Goal: Ask a question

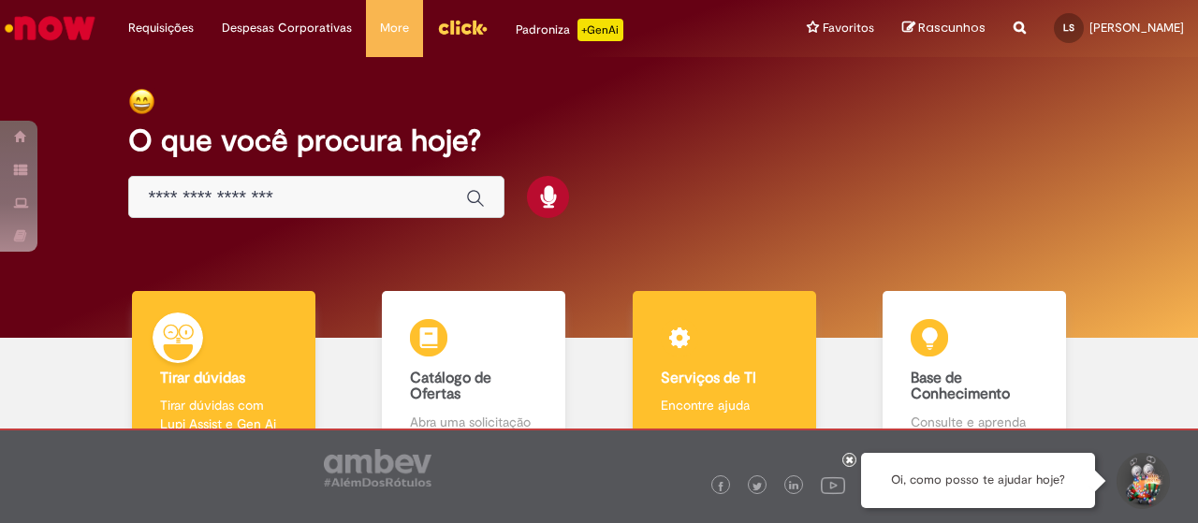
scroll to position [120, 0]
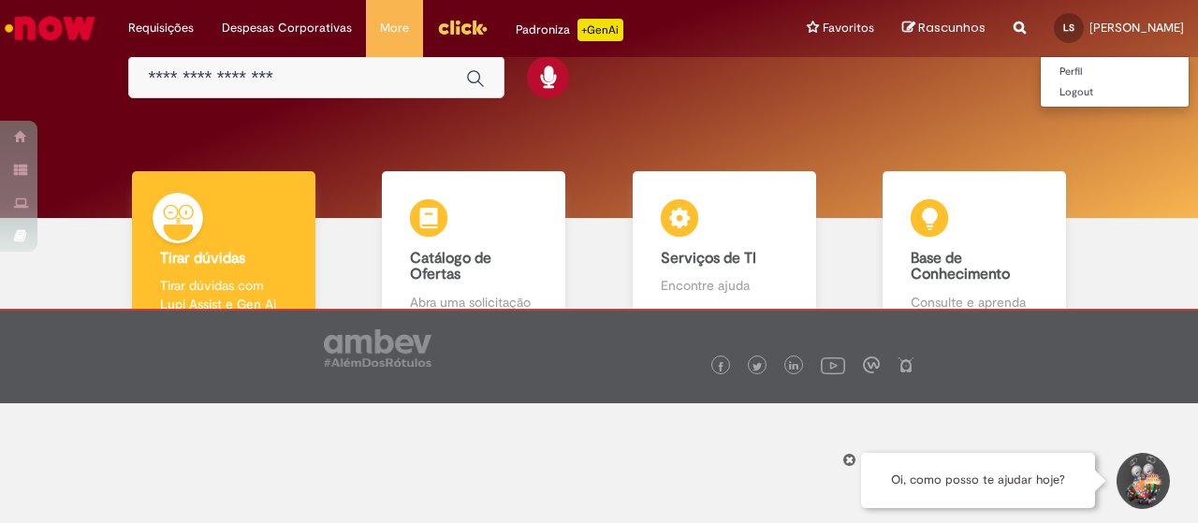
click at [1090, 22] on span "[PERSON_NAME]" at bounding box center [1137, 28] width 95 height 16
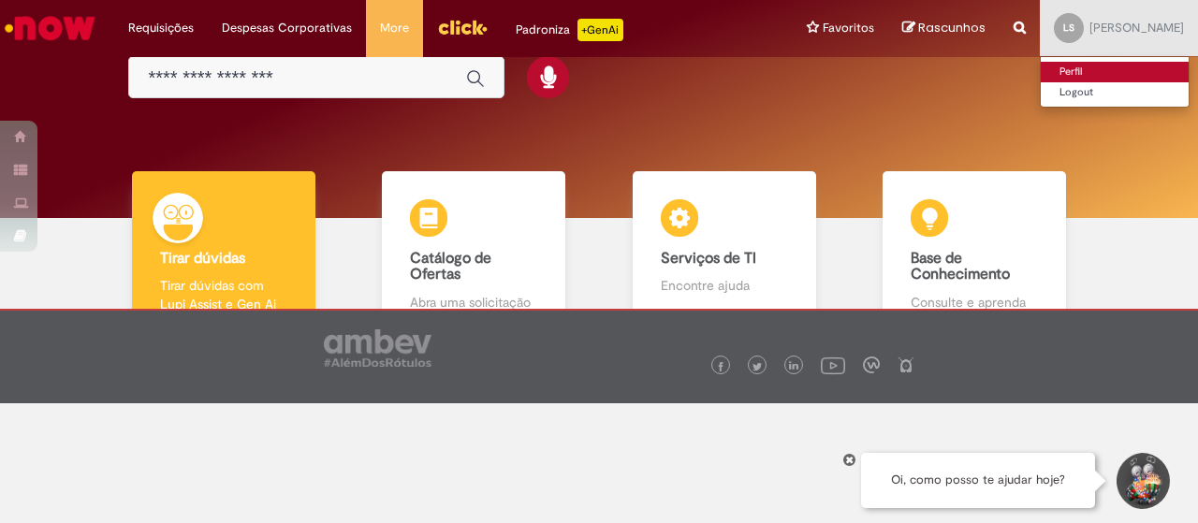
click at [1041, 69] on link "Perfil" at bounding box center [1115, 72] width 148 height 21
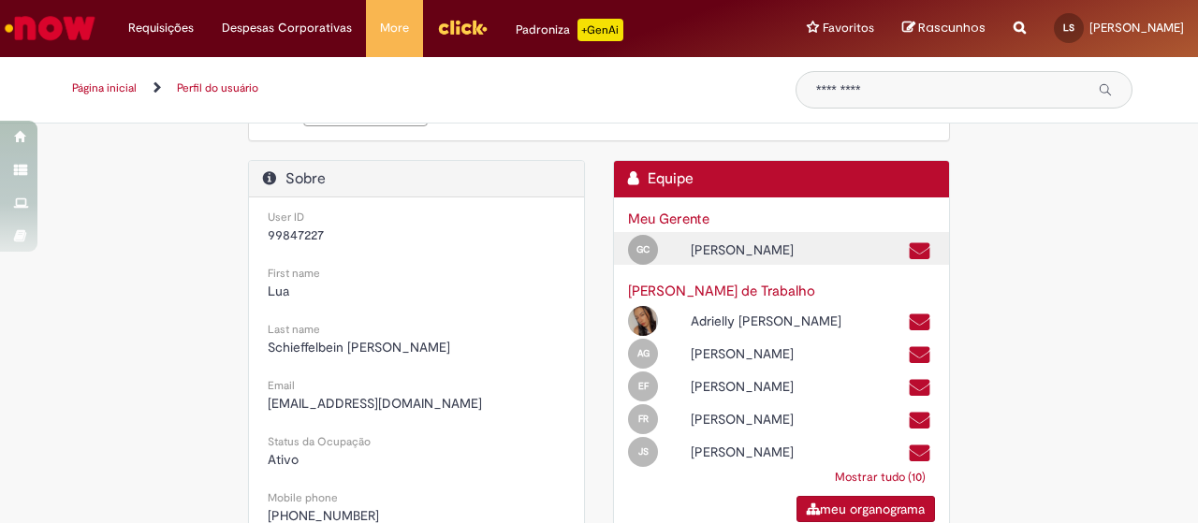
scroll to position [374, 0]
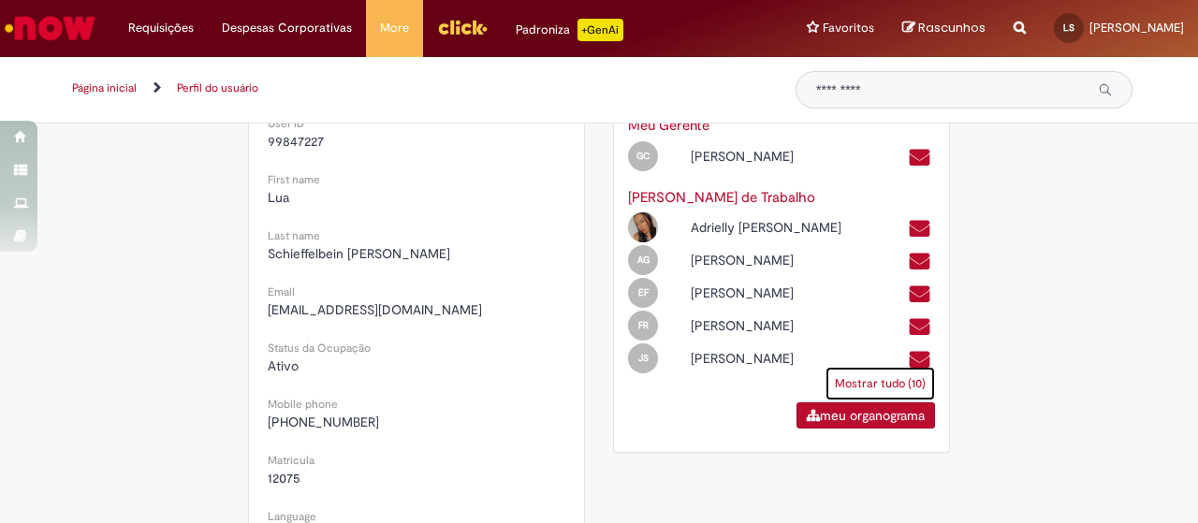
click at [879, 401] on link "Mostrar tudo (10)" at bounding box center [881, 384] width 110 height 34
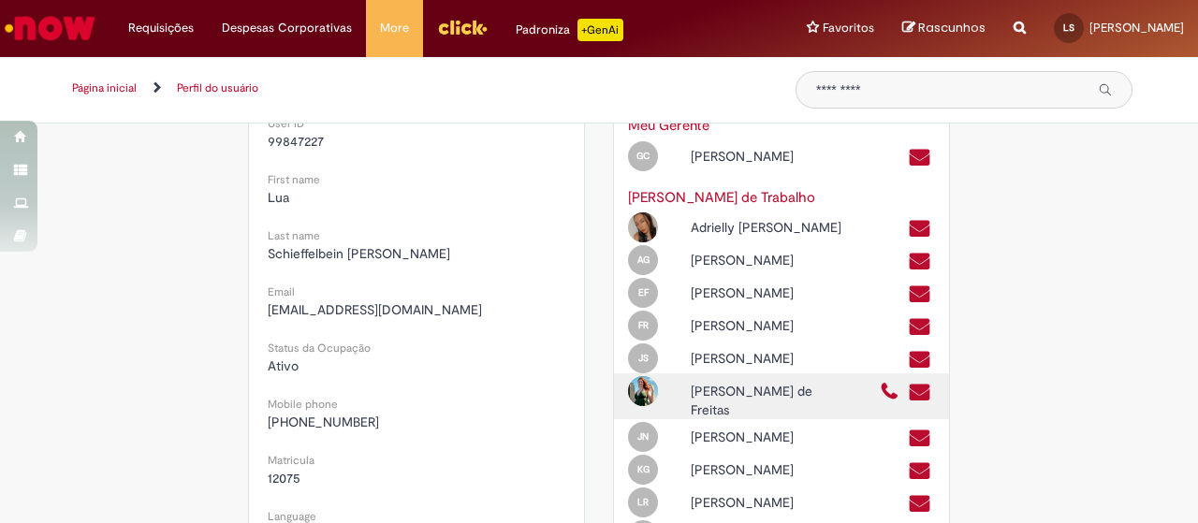
scroll to position [468, 0]
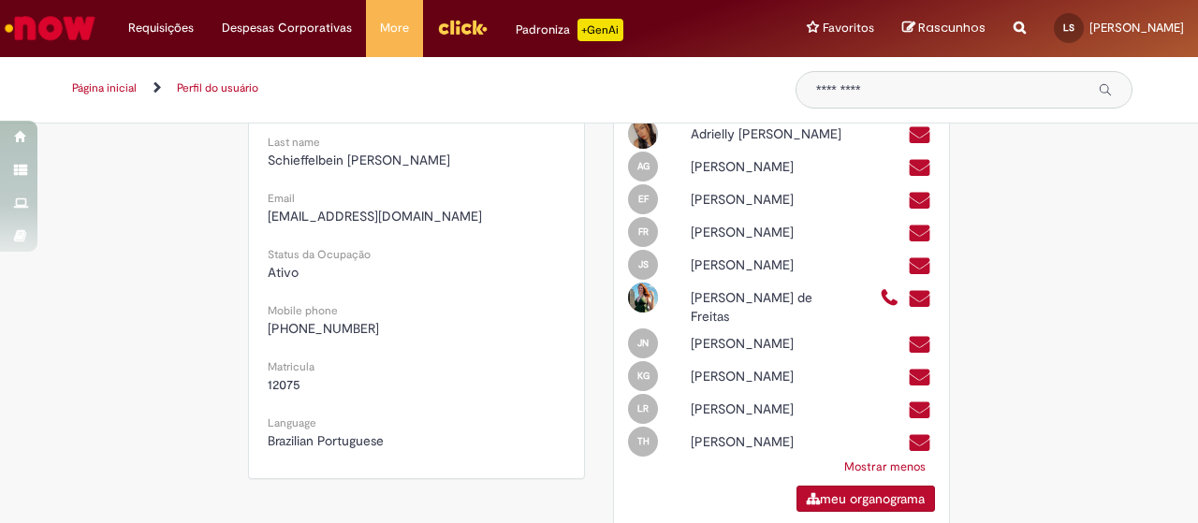
click at [1102, 319] on div "Meu perfil de suporte Meu perfil de suporte Carregar imagem [PERSON_NAME] Empre…" at bounding box center [598, 255] width 1095 height 1135
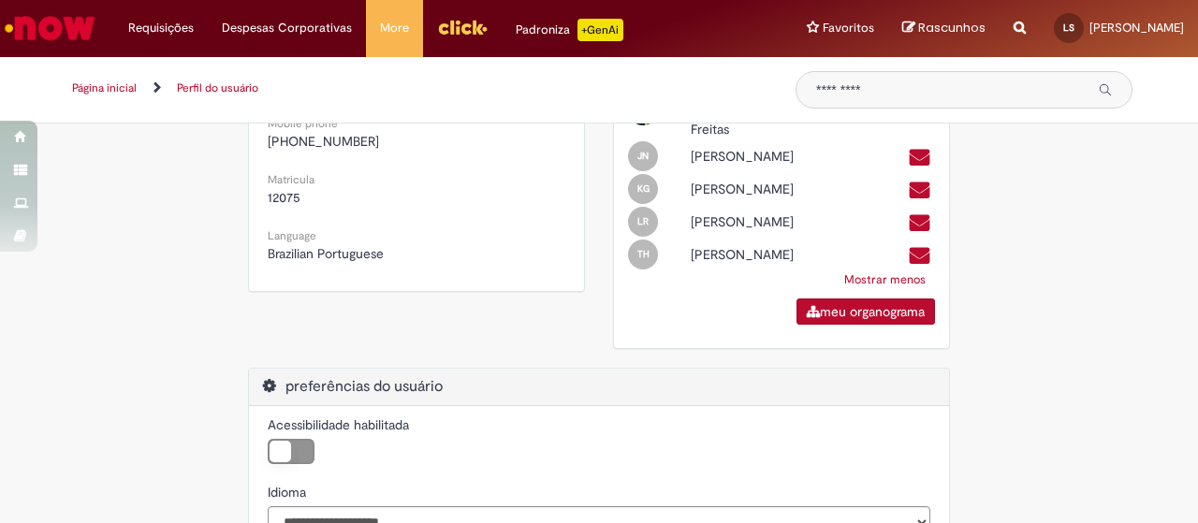
scroll to position [787, 0]
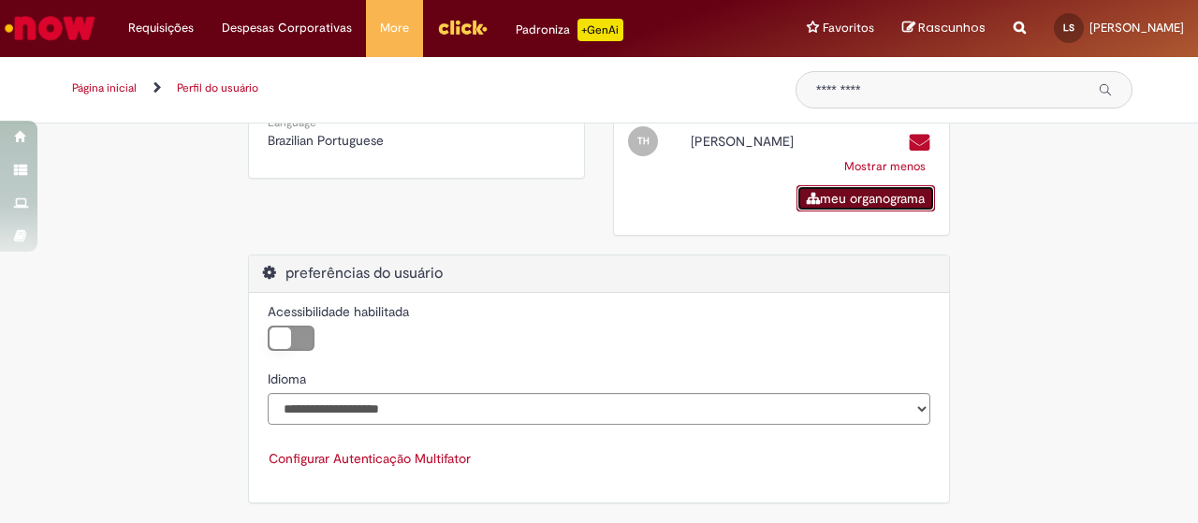
click at [873, 201] on link "meu organograma" at bounding box center [866, 198] width 139 height 26
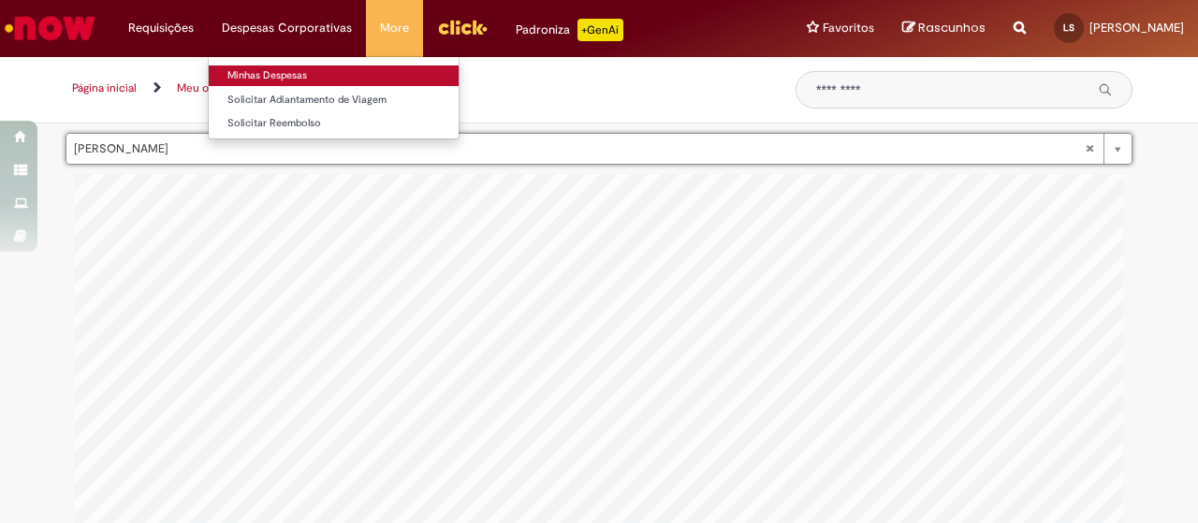
click at [270, 71] on link "Minhas Despesas" at bounding box center [334, 76] width 250 height 21
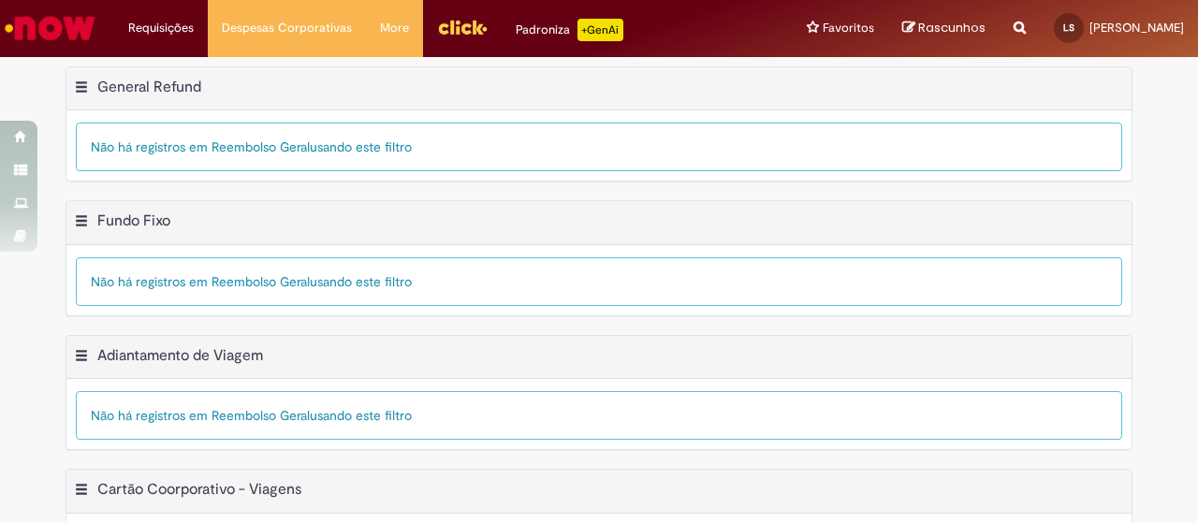
click at [281, 146] on div "Não há registros em Reembolso Geral usando este filtro" at bounding box center [599, 147] width 1047 height 49
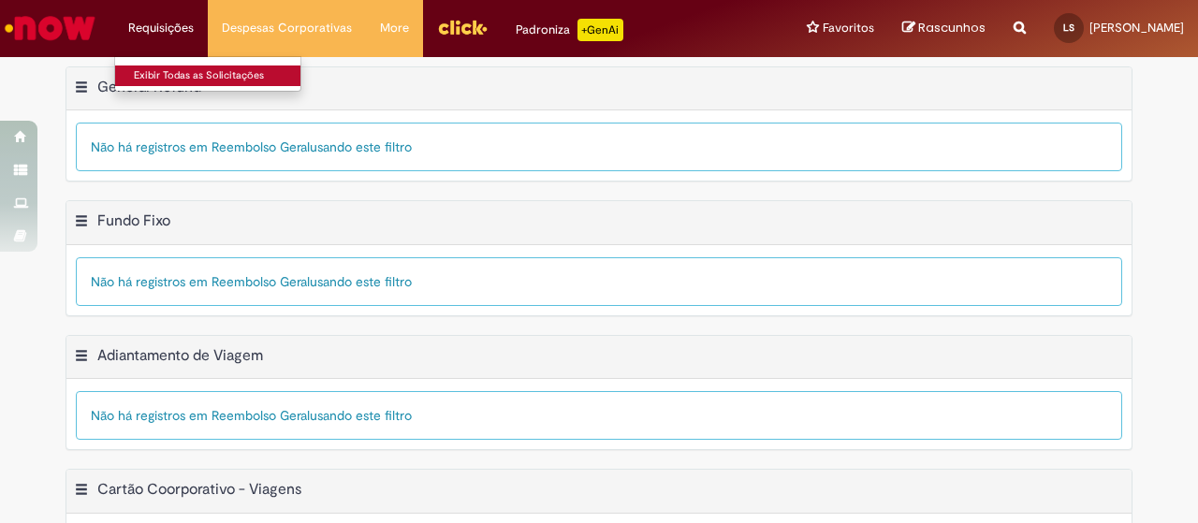
click at [214, 81] on link "Exibir Todas as Solicitações" at bounding box center [218, 76] width 206 height 21
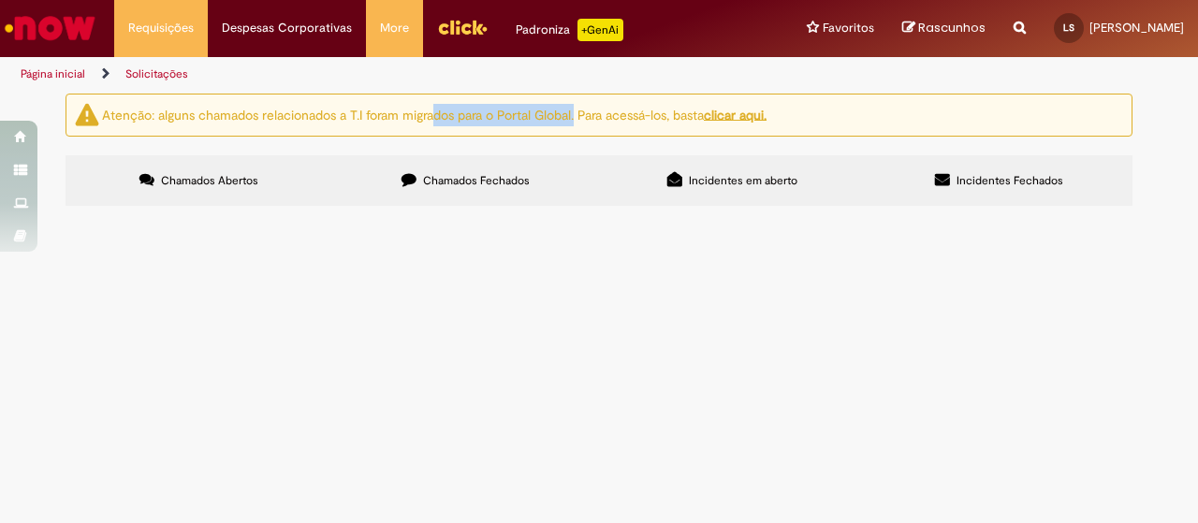
drag, startPoint x: 433, startPoint y: 115, endPoint x: 580, endPoint y: 102, distance: 147.5
click at [580, 102] on div "Atenção: alguns chamados relacionados a T.I foram migrados para o Portal Global…" at bounding box center [599, 115] width 1067 height 43
click at [579, 102] on div "Atenção: alguns chamados relacionados a T.I foram migrados para o Portal Global…" at bounding box center [599, 115] width 1067 height 43
click at [0, 0] on span "usando este filtro" at bounding box center [0, 0] width 0 height 0
click at [468, 31] on img "Menu Cabeçalho" at bounding box center [462, 27] width 51 height 28
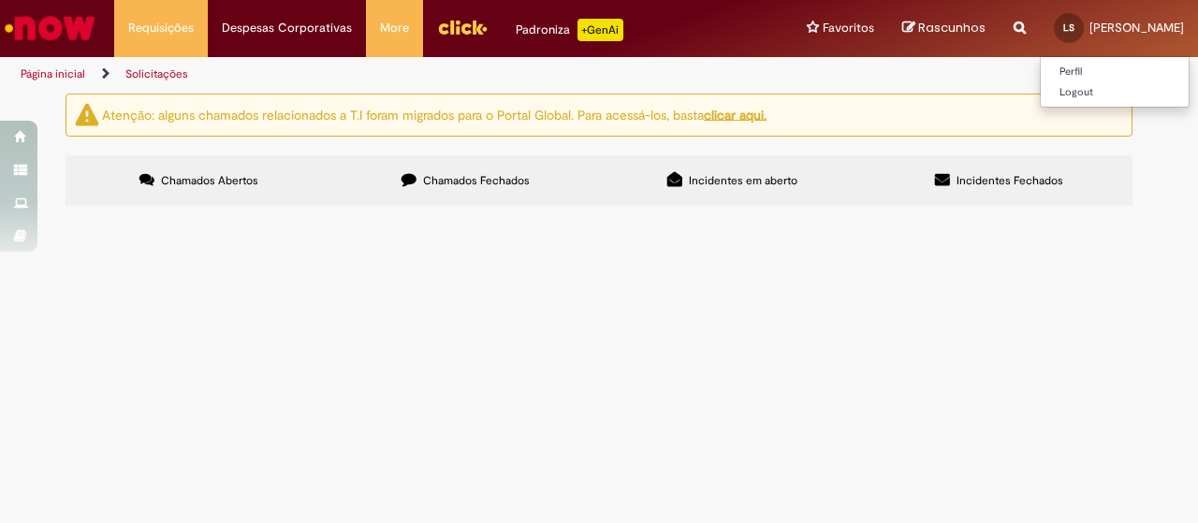
click at [1090, 35] on span "[PERSON_NAME]" at bounding box center [1137, 28] width 95 height 16
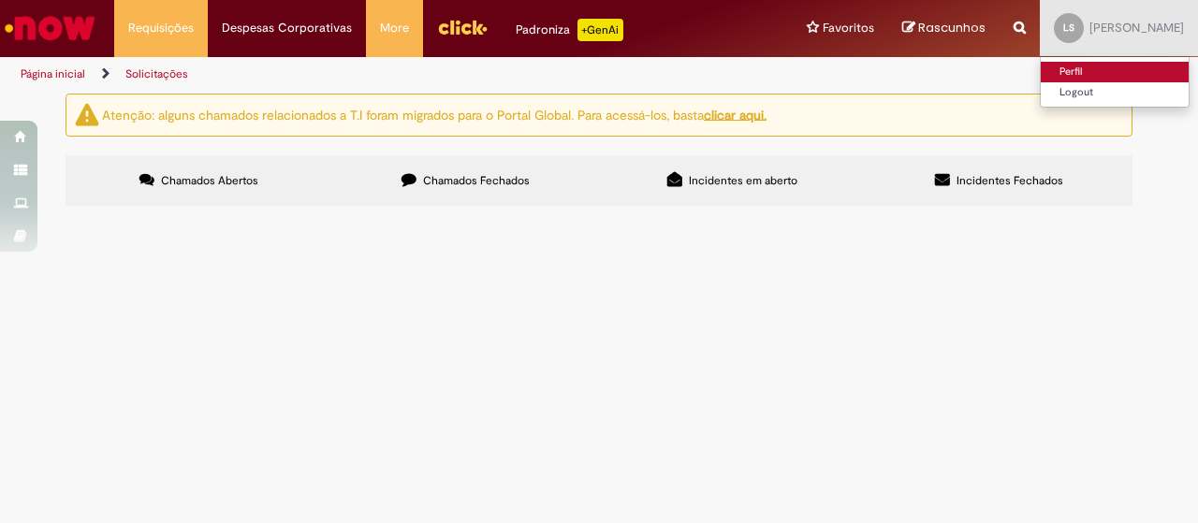
click at [1041, 63] on link "Perfil" at bounding box center [1115, 72] width 148 height 21
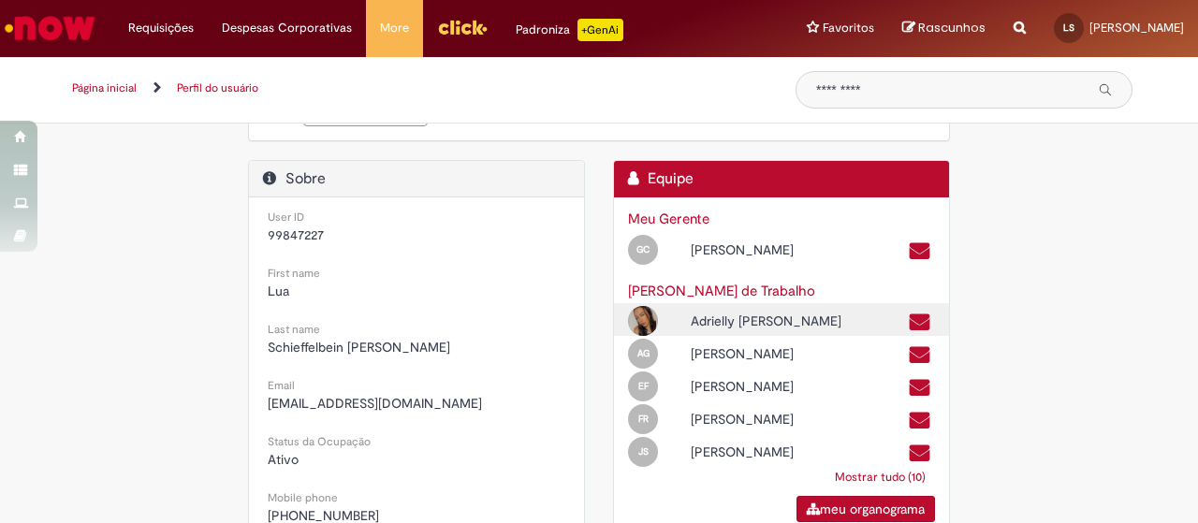
scroll to position [655, 0]
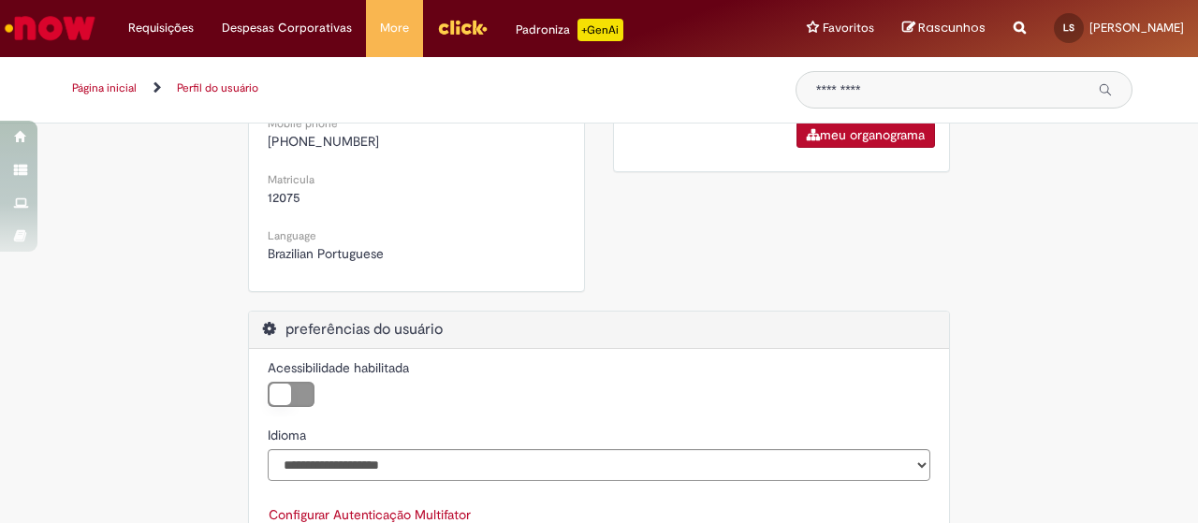
click at [325, 362] on label "Acessibilidade habilitada" at bounding box center [338, 368] width 141 height 19
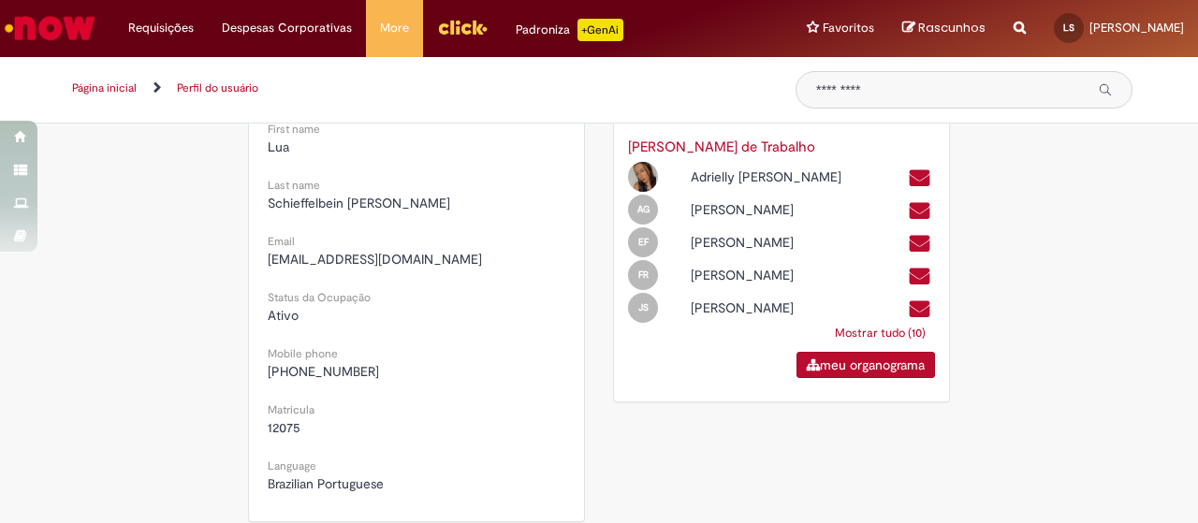
click at [1075, 268] on div "Meu perfil de suporte Meu perfil de suporte Carregar imagem [PERSON_NAME] Empre…" at bounding box center [598, 269] width 1095 height 1077
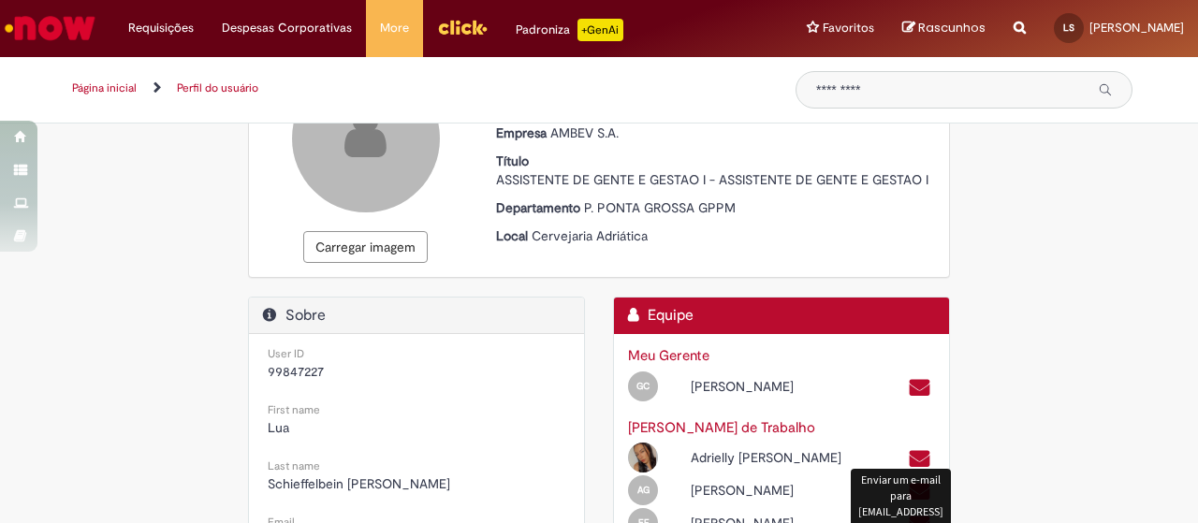
scroll to position [51, 0]
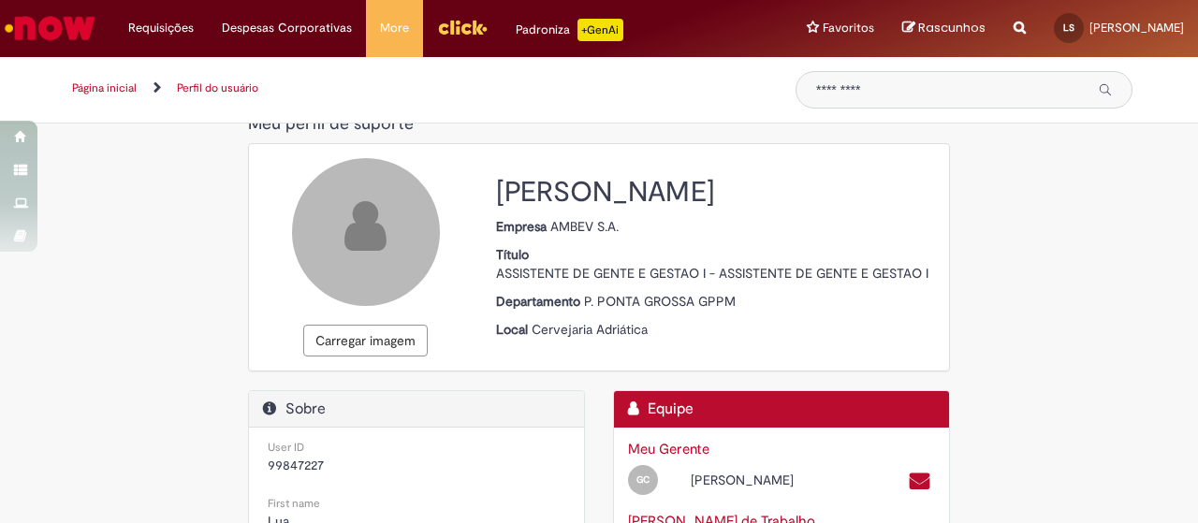
click at [51, 33] on img "Ir para a Homepage" at bounding box center [50, 27] width 96 height 37
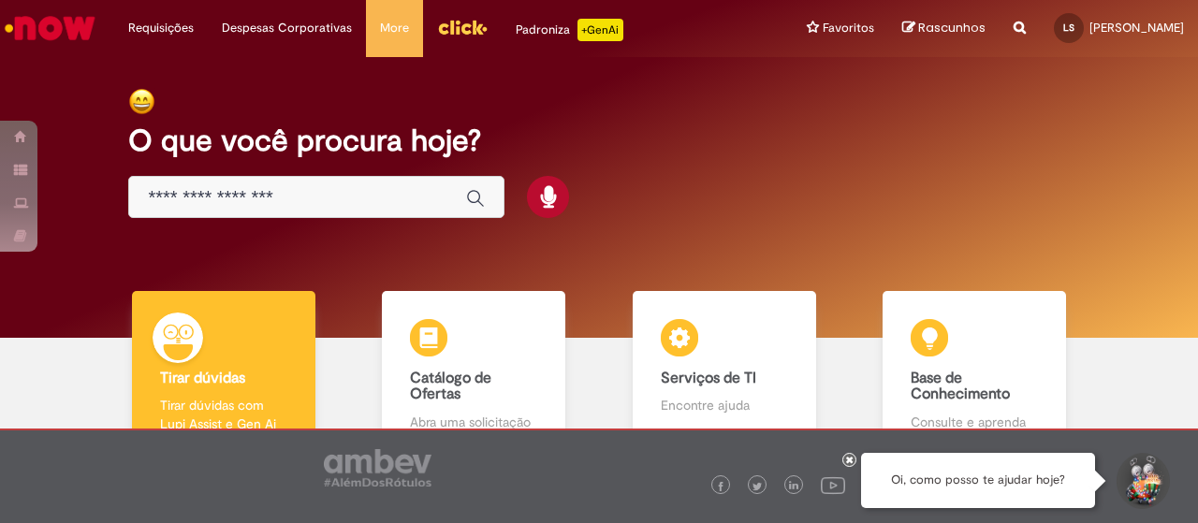
scroll to position [120, 0]
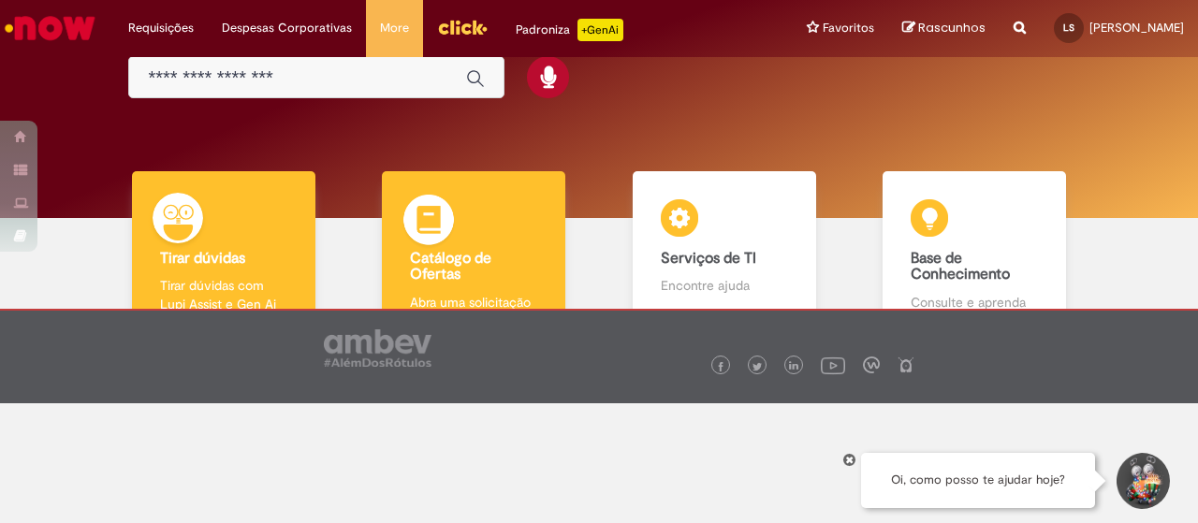
click at [477, 262] on b "Catálogo de Ofertas" at bounding box center [450, 267] width 81 height 36
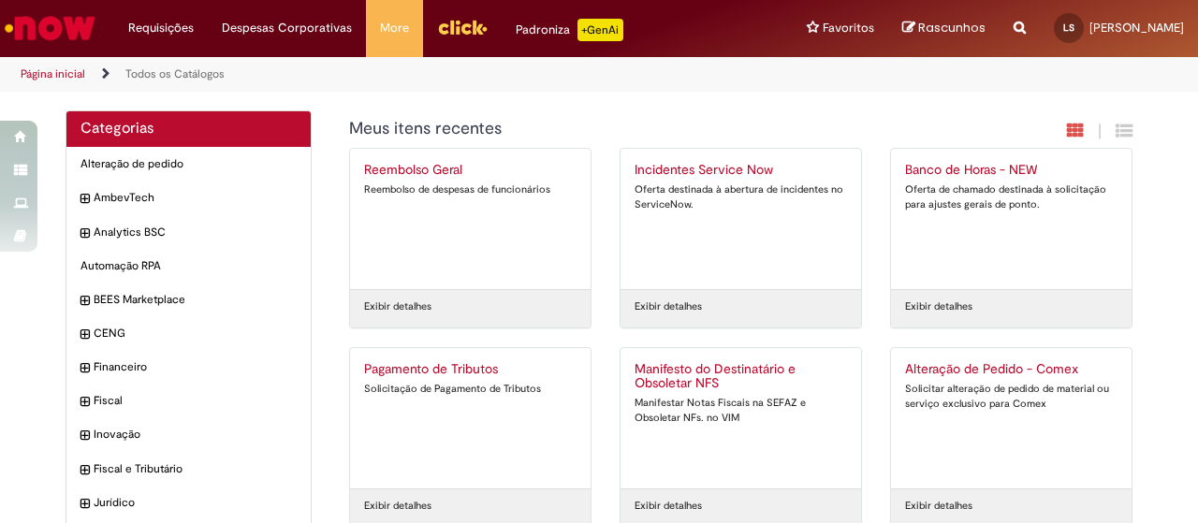
click at [696, 128] on h1 "Meus itens recentes" at bounding box center [639, 129] width 581 height 19
click at [943, 171] on h2 "Banco de Horas - NEW" at bounding box center [1011, 170] width 212 height 15
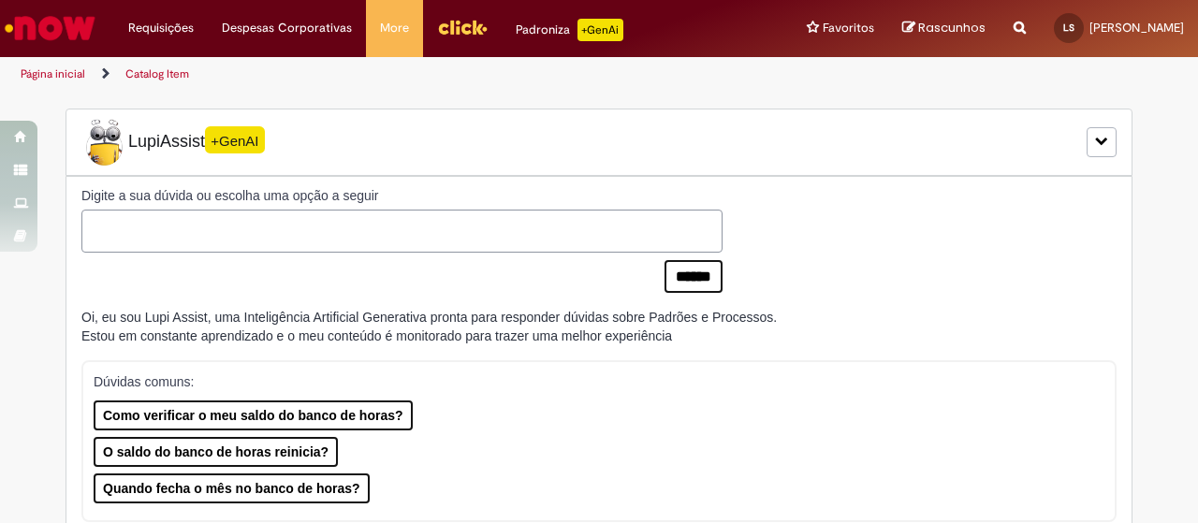
click at [451, 368] on div "Dúvidas comuns: Como verificar o meu saldo do banco de horas? O saldo do banco …" at bounding box center [598, 441] width 1035 height 162
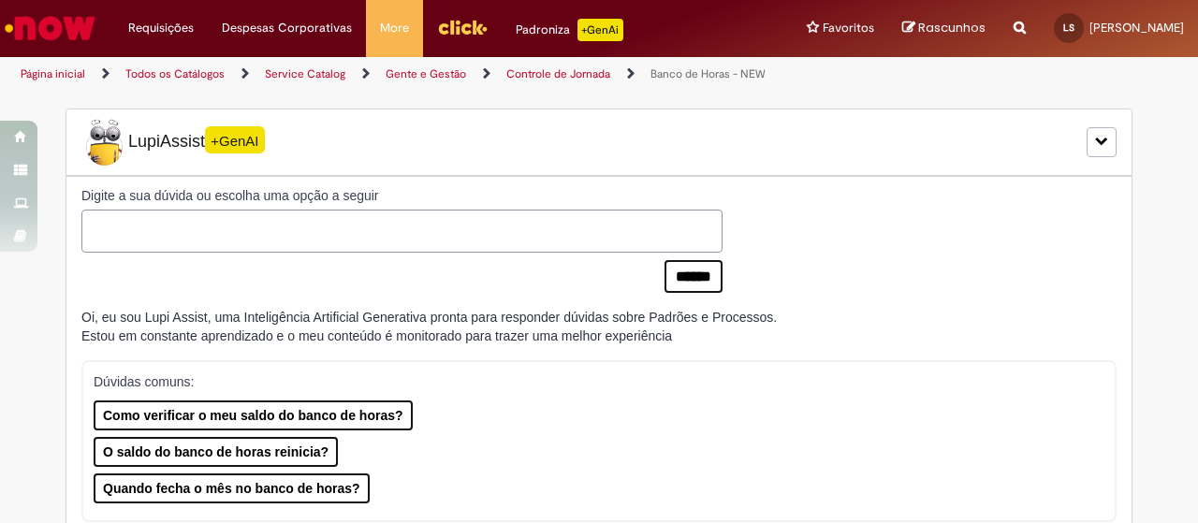
type input "********"
type input "**********"
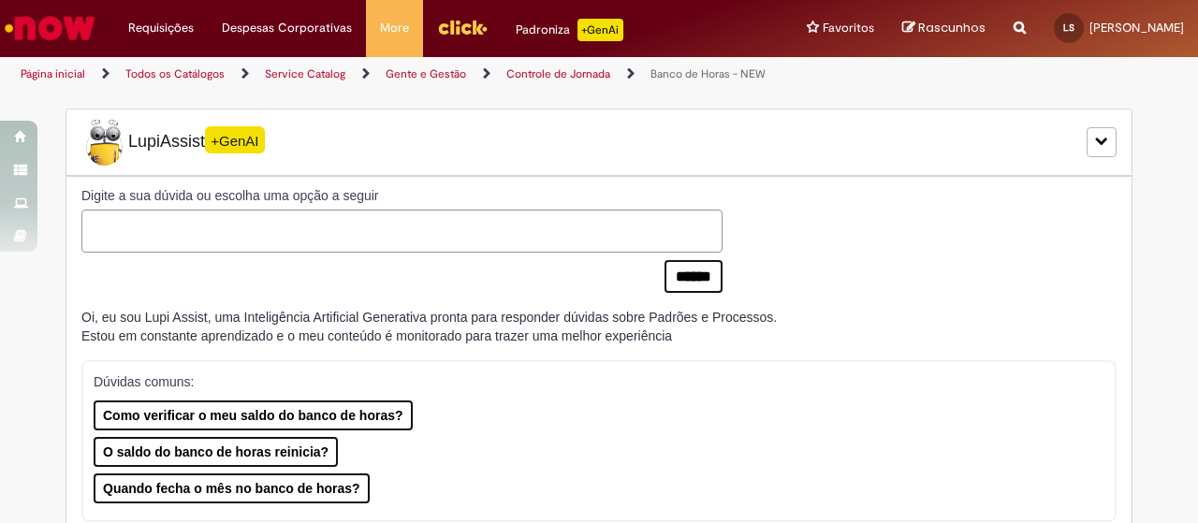
type input "****"
type input "**********"
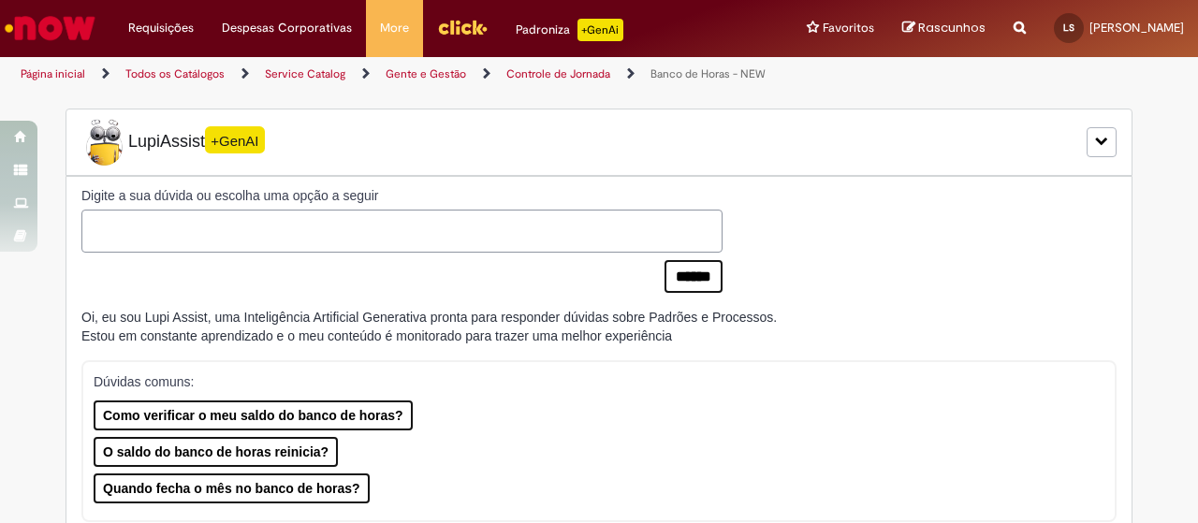
type input "**********"
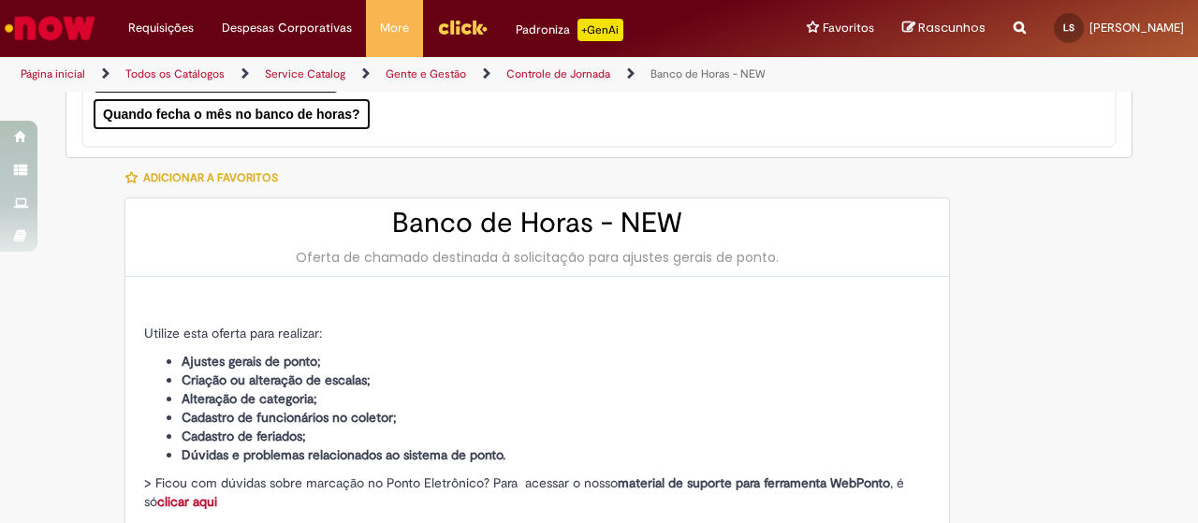
scroll to position [842, 0]
